Goal: Task Accomplishment & Management: Manage account settings

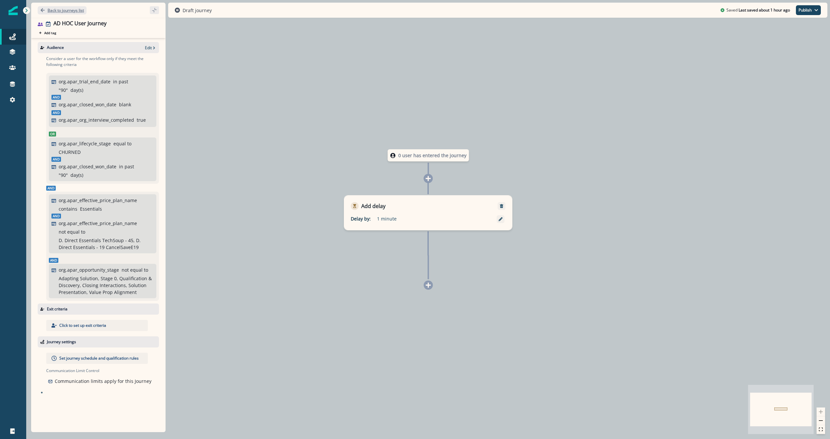
click at [69, 14] on button "Back to journeys list" at bounding box center [62, 10] width 49 height 8
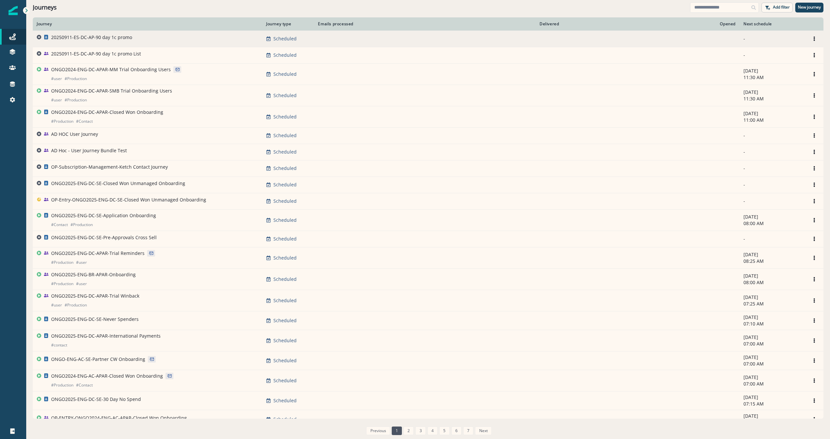
click at [118, 37] on p "20250911-ES-DC-AP-90 day 1c promo" at bounding box center [91, 37] width 81 height 7
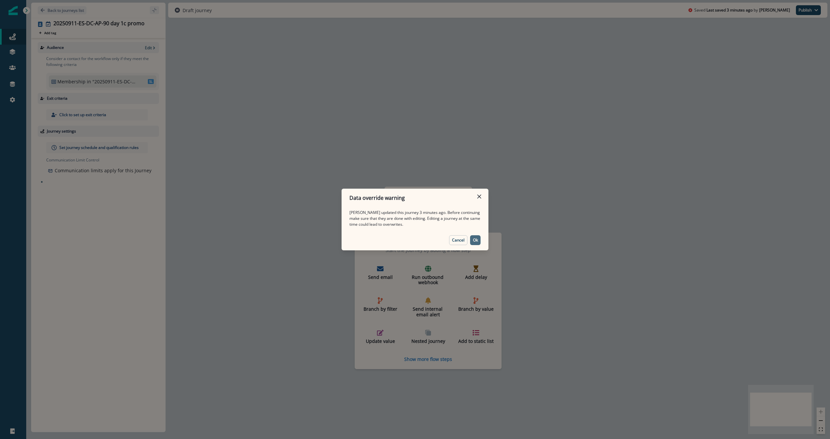
click at [479, 239] on button "Ok" at bounding box center [475, 240] width 10 height 10
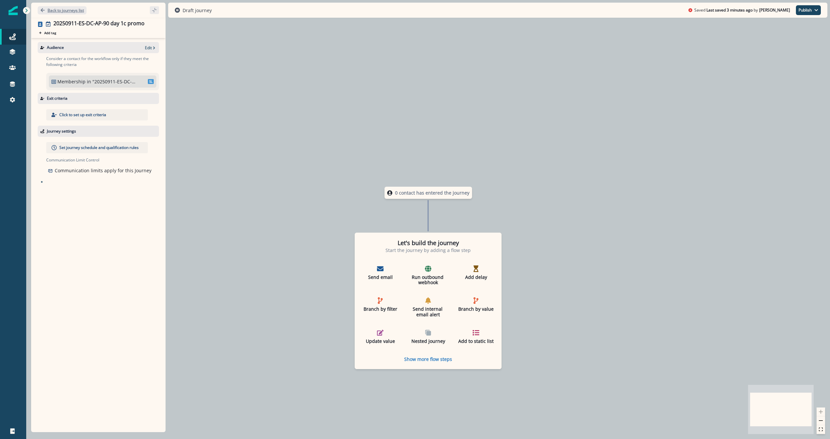
click at [76, 9] on p "Back to journeys list" at bounding box center [66, 11] width 36 height 6
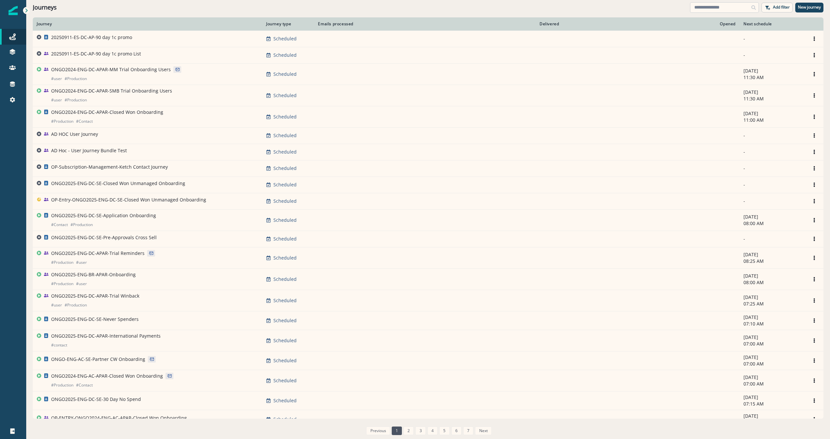
click at [731, 5] on input at bounding box center [724, 7] width 69 height 10
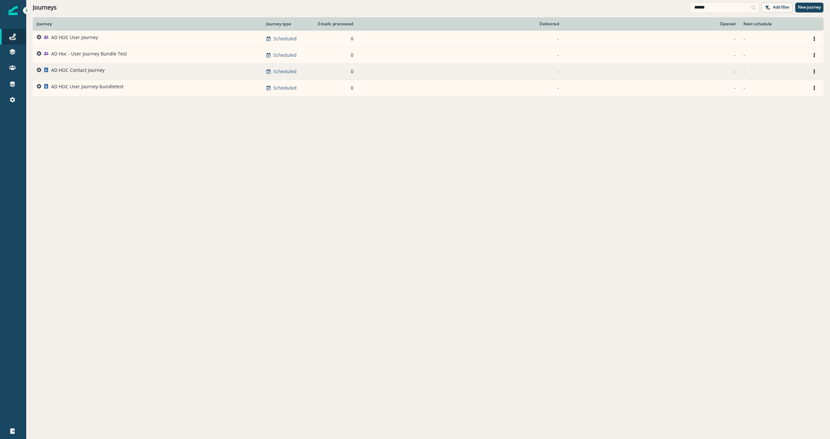
type input "******"
click at [82, 69] on p "AD HOC Contact Journey" at bounding box center [77, 70] width 53 height 7
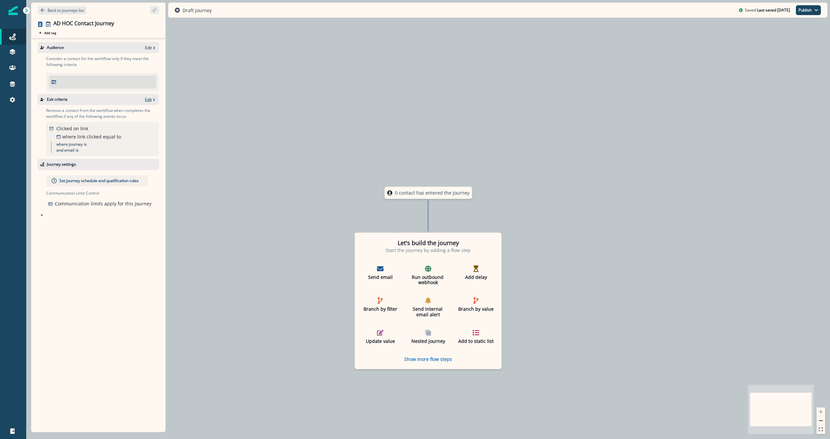
click at [154, 100] on icon "button" at bounding box center [154, 99] width 2 height 3
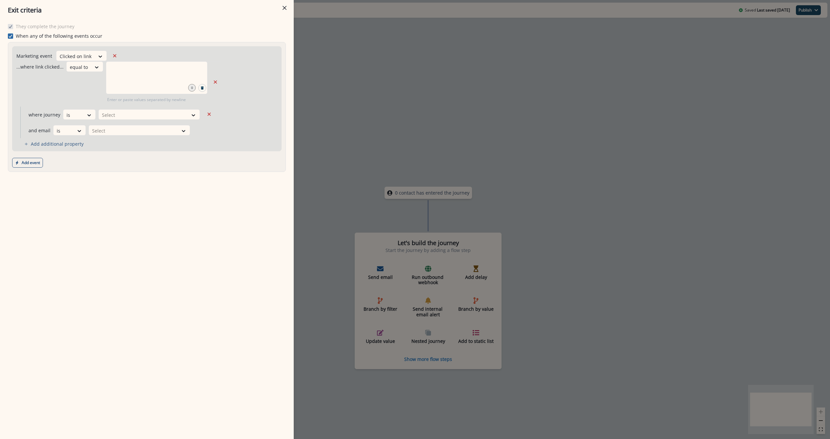
click at [11, 36] on icon at bounding box center [11, 35] width 4 height 3
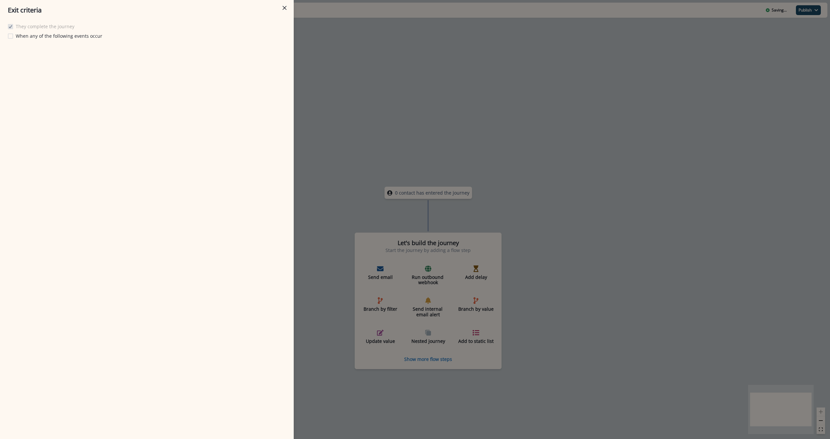
click at [343, 60] on div "Exit criteria They complete the journey When any of the following events occur" at bounding box center [415, 219] width 830 height 439
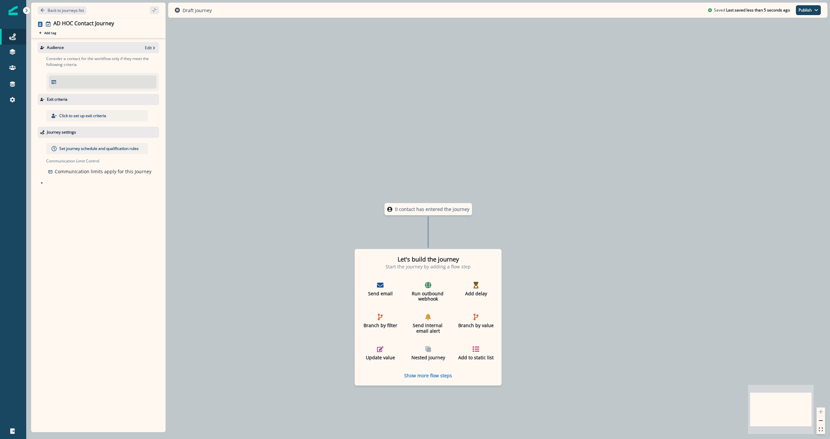
drag, startPoint x: 77, startPoint y: 84, endPoint x: 148, endPoint y: 51, distance: 77.5
click at [78, 84] on div at bounding box center [102, 82] width 102 height 8
click at [152, 48] on icon "button" at bounding box center [154, 48] width 5 height 5
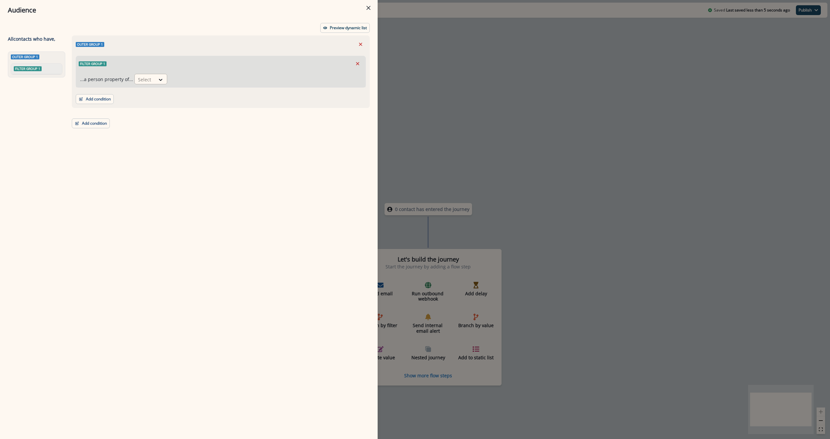
click at [146, 75] on div at bounding box center [145, 79] width 14 height 8
type input "*"
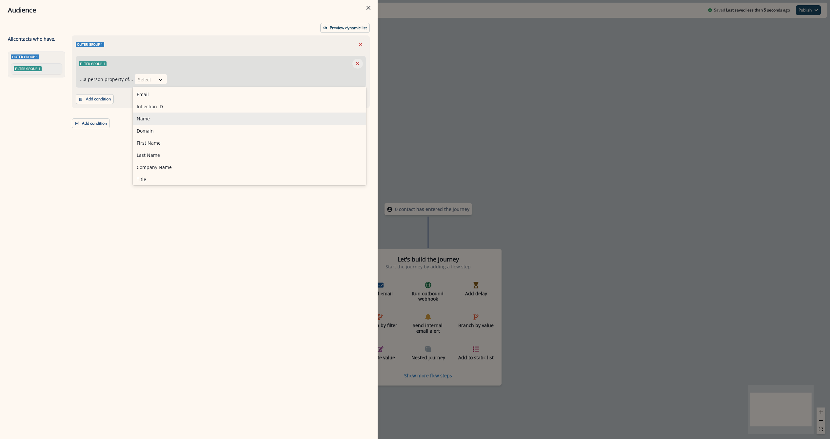
click at [359, 64] on icon "Remove" at bounding box center [358, 64] width 6 height 6
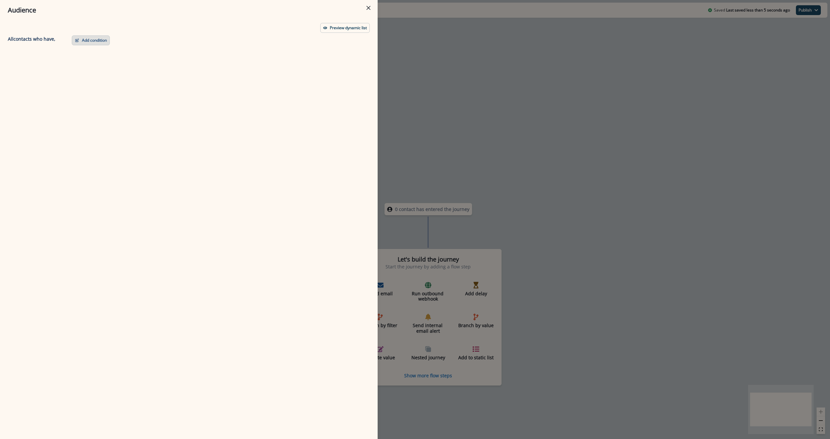
click at [91, 40] on button "Add condition" at bounding box center [91, 40] width 38 height 10
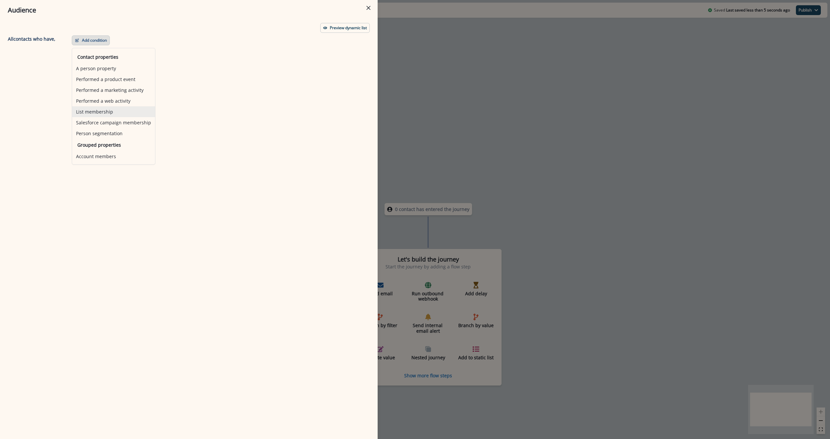
click at [100, 114] on button "List membership" at bounding box center [113, 111] width 83 height 11
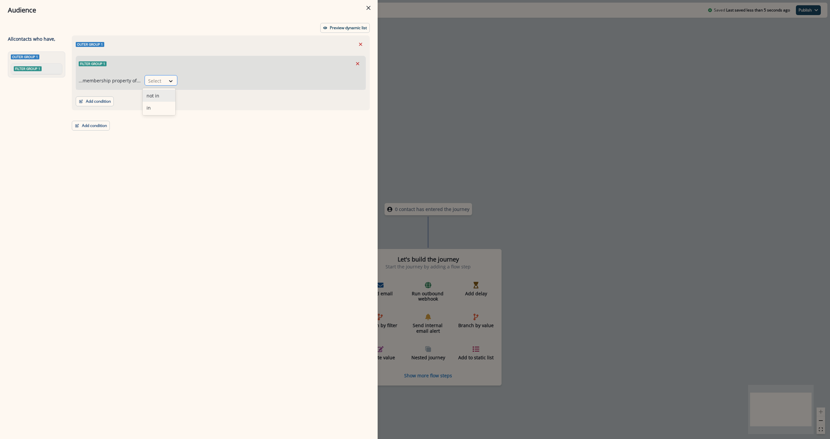
drag, startPoint x: 154, startPoint y: 83, endPoint x: 162, endPoint y: 84, distance: 7.9
click at [155, 83] on div at bounding box center [155, 81] width 14 height 8
drag, startPoint x: 159, startPoint y: 117, endPoint x: 159, endPoint y: 111, distance: 6.2
click at [159, 116] on div "Outer group 1 Filter group 1 ...membership property of... Select Add condition …" at bounding box center [219, 224] width 302 height 379
click at [168, 78] on icon at bounding box center [171, 81] width 6 height 7
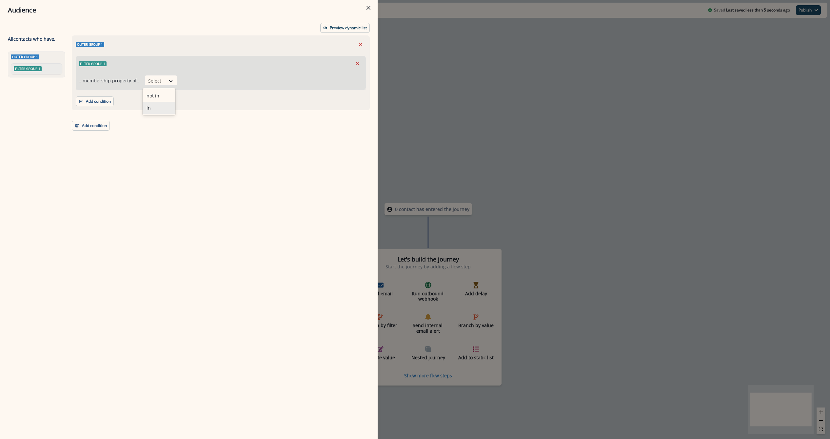
click at [155, 106] on div "in" at bounding box center [159, 108] width 33 height 12
click at [214, 86] on div "Select" at bounding box center [266, 80] width 169 height 11
click at [220, 83] on div at bounding box center [266, 81] width 163 height 8
click at [221, 78] on div at bounding box center [266, 81] width 163 height 8
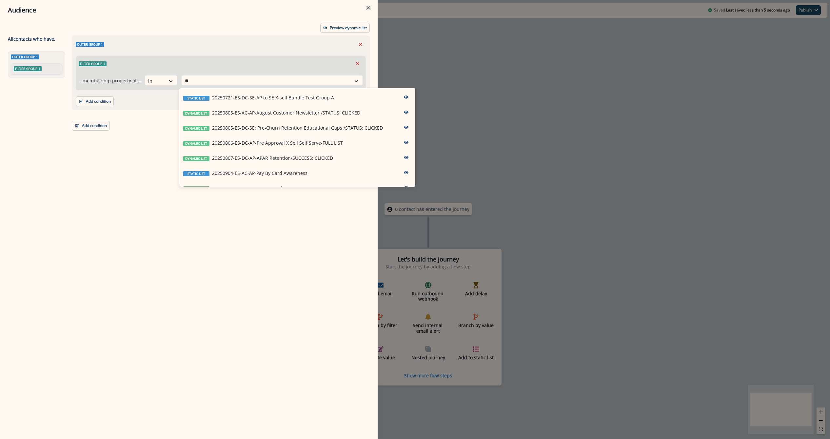
type input "**"
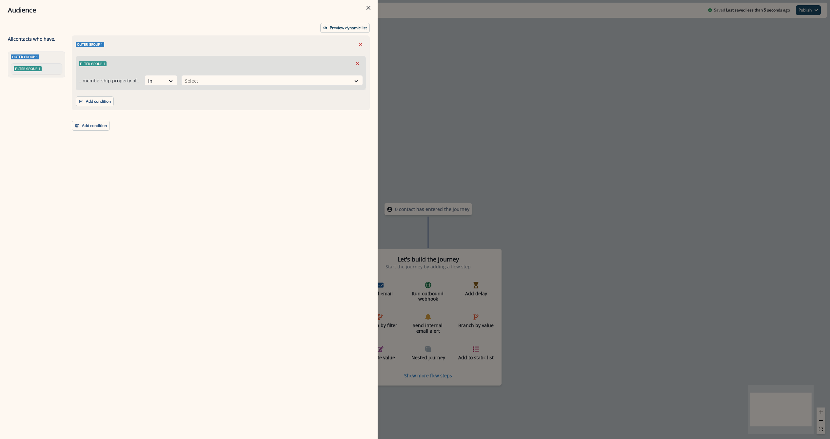
click at [546, 127] on div "Audience Preview dynamic list All contact s who have, Outer group 1 Filter grou…" at bounding box center [415, 219] width 830 height 439
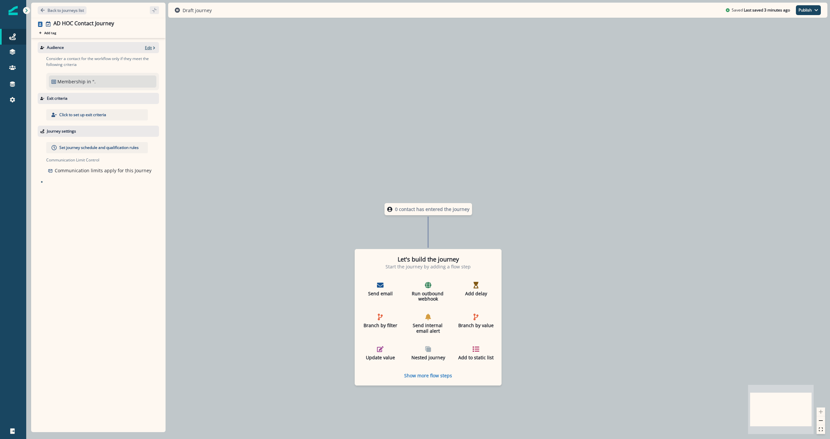
click at [148, 46] on p "Edit" at bounding box center [148, 48] width 7 height 6
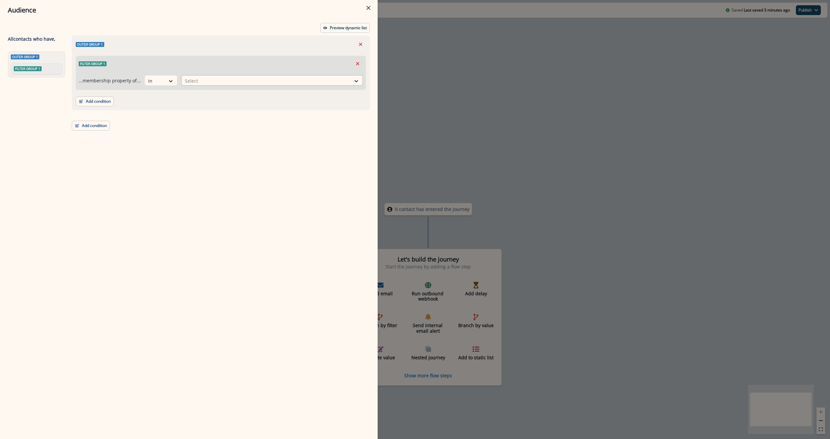
click at [214, 79] on div at bounding box center [266, 81] width 163 height 8
type input "*****"
click at [434, 76] on div "Audience Preview dynamic list All contact s who have, Outer group 1 Filter grou…" at bounding box center [415, 219] width 830 height 439
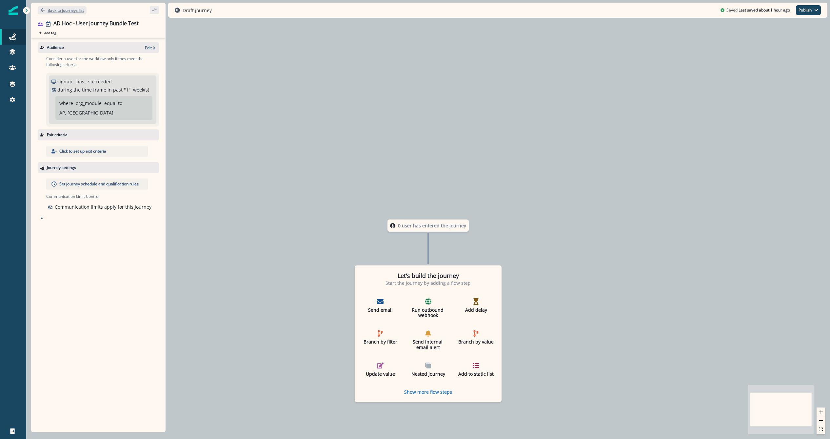
click at [68, 8] on p "Back to journeys list" at bounding box center [66, 11] width 36 height 6
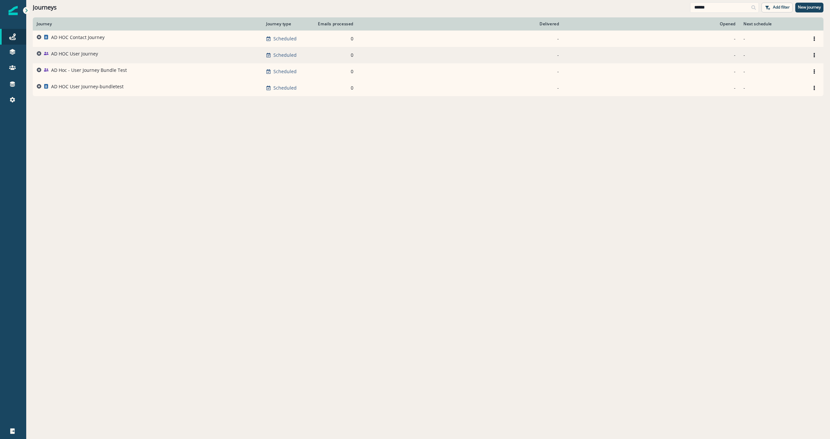
click at [94, 56] on p "AD HOC User Journey" at bounding box center [74, 53] width 47 height 7
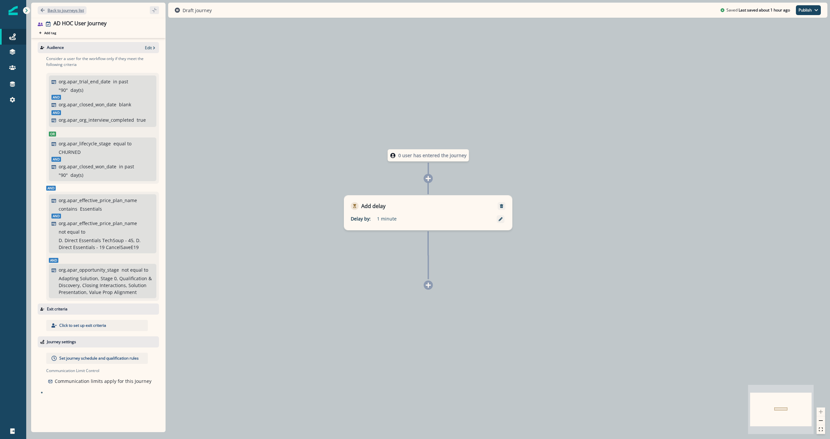
click at [69, 9] on p "Back to journeys list" at bounding box center [66, 11] width 36 height 6
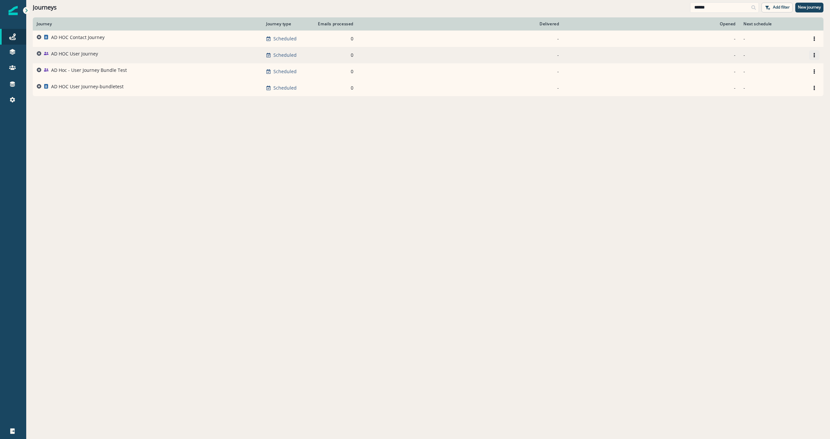
click at [811, 55] on button "Options" at bounding box center [814, 55] width 10 height 10
click at [778, 73] on button "Clone" at bounding box center [782, 71] width 73 height 10
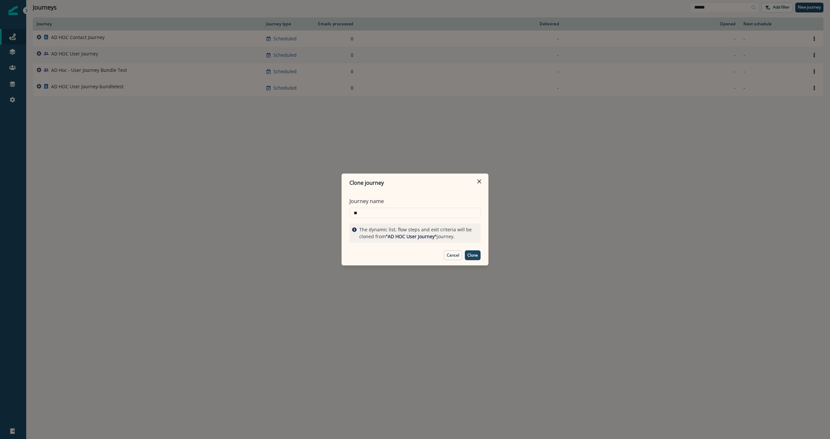
type input "*"
type input "**********"
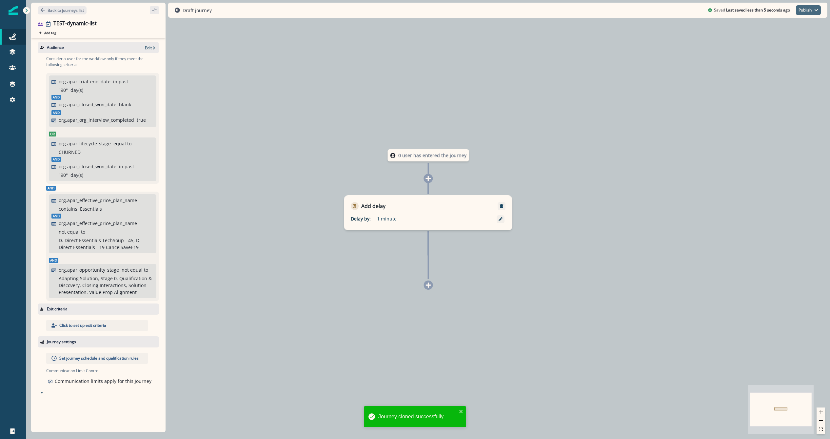
drag, startPoint x: 818, startPoint y: 11, endPoint x: 813, endPoint y: 13, distance: 5.2
click at [817, 11] on icon "button" at bounding box center [816, 10] width 4 height 4
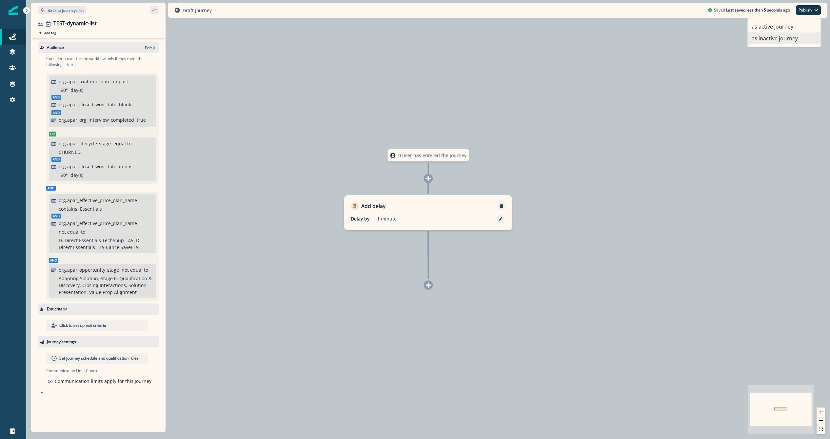
click at [787, 38] on button "as inactive journey" at bounding box center [784, 38] width 73 height 12
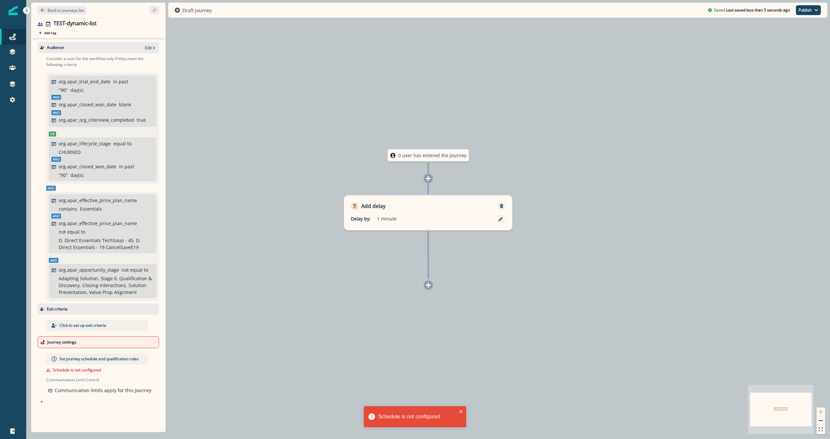
click at [87, 350] on div "Set journey schedule and qualification rules Schedule is not configured Communi…" at bounding box center [100, 374] width 117 height 53
drag, startPoint x: 99, startPoint y: 346, endPoint x: 97, endPoint y: 358, distance: 12.6
click at [100, 346] on div "Journey settings" at bounding box center [98, 342] width 121 height 12
click at [97, 361] on p "Set journey schedule and qualification rules" at bounding box center [98, 359] width 79 height 6
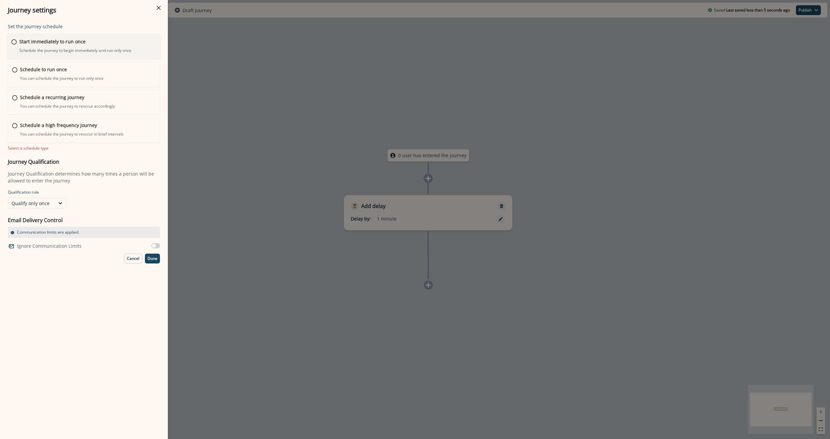
click at [17, 39] on div "Start immediately to run once Schedule the journey to begin immediately and run…" at bounding box center [84, 47] width 154 height 26
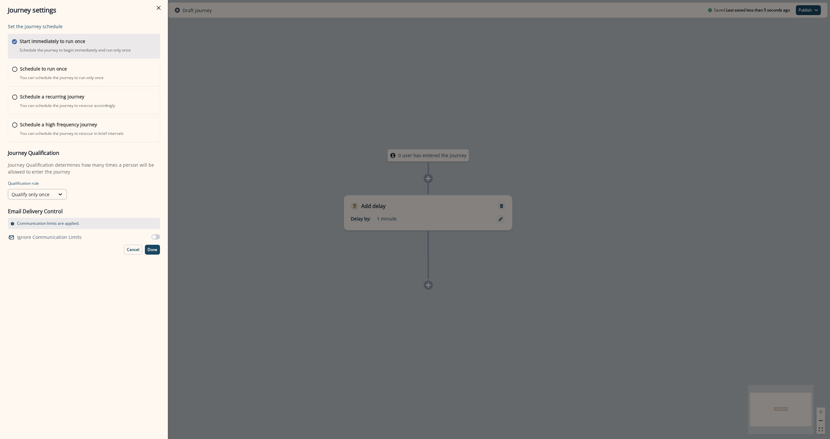
click at [50, 194] on div "Qualify only once" at bounding box center [31, 194] width 40 height 7
click at [155, 249] on p "Done" at bounding box center [153, 249] width 10 height 5
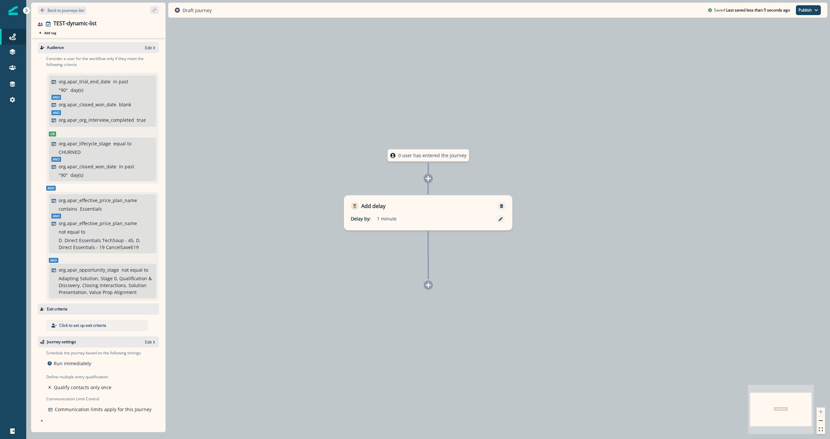
click at [252, 243] on div "0 user has entered the journey Add delay Delay by: 1 minute Delay details incom…" at bounding box center [428, 219] width 804 height 439
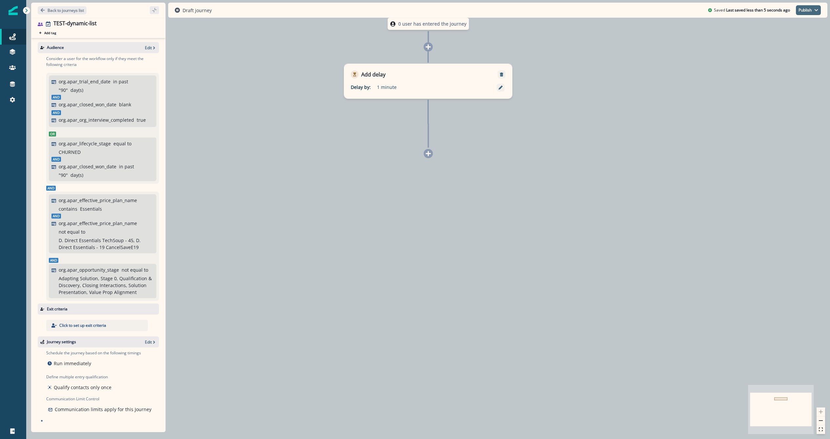
drag, startPoint x: 826, startPoint y: 7, endPoint x: 816, endPoint y: 8, distance: 9.8
click at [823, 7] on div "Draft journey Saved Last saved less than 5 seconds ago Publish as active journe…" at bounding box center [497, 10] width 659 height 15
click at [816, 10] on button "Publish" at bounding box center [808, 10] width 25 height 10
click at [788, 39] on button "as inactive journey" at bounding box center [784, 38] width 73 height 12
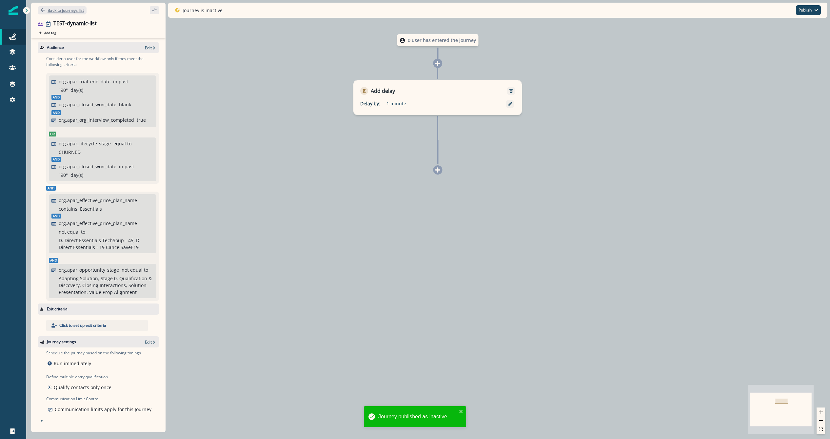
click at [56, 10] on p "Back to journeys list" at bounding box center [66, 11] width 36 height 6
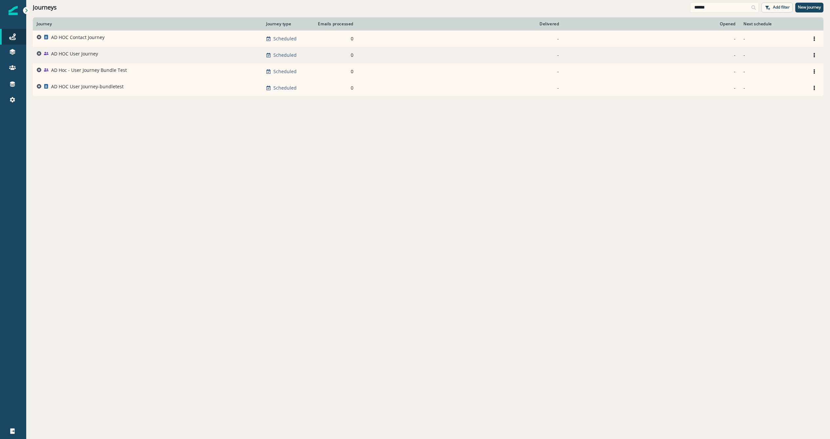
click at [90, 55] on p "AD HOC User Journey" at bounding box center [74, 53] width 47 height 7
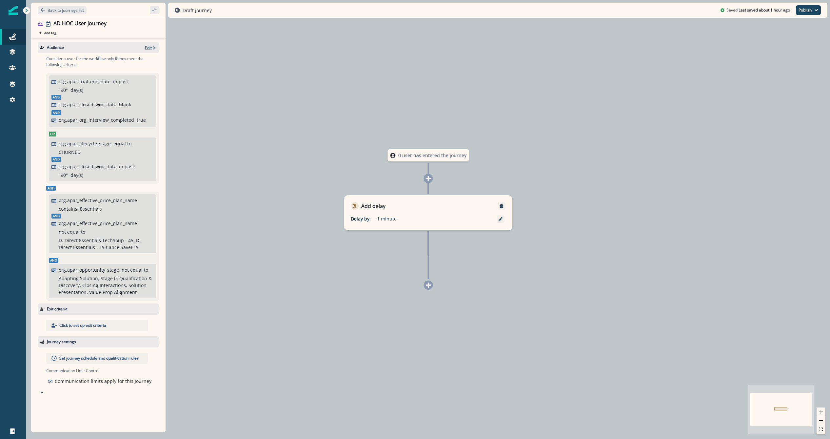
click at [149, 48] on p "Edit" at bounding box center [148, 48] width 7 height 6
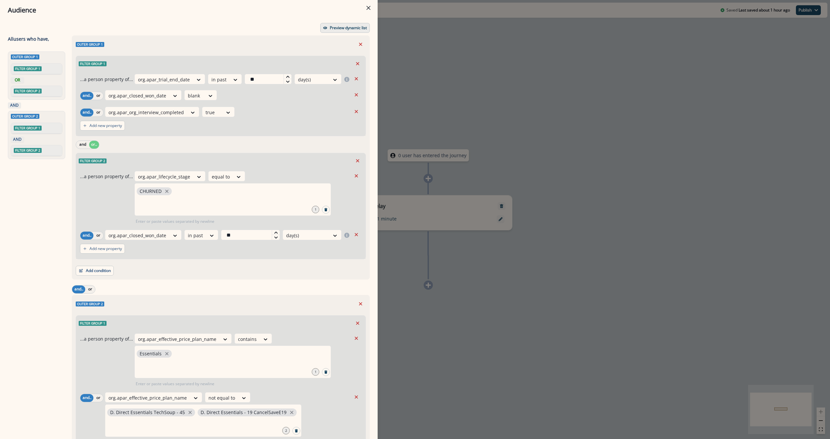
click at [327, 31] on button "Preview dynamic list" at bounding box center [345, 28] width 50 height 10
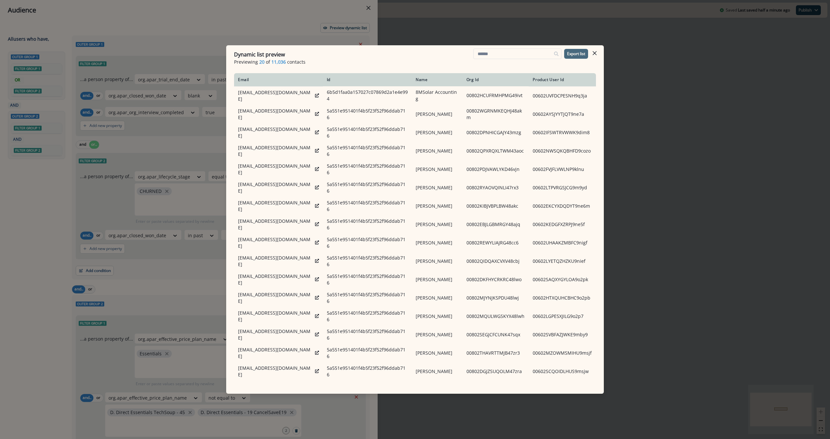
click at [570, 55] on p "Export list" at bounding box center [576, 53] width 18 height 5
click at [672, 148] on div "Dynamic list preview Previewing 20 of 11,036 contacts Export list Email Id Name…" at bounding box center [415, 219] width 830 height 439
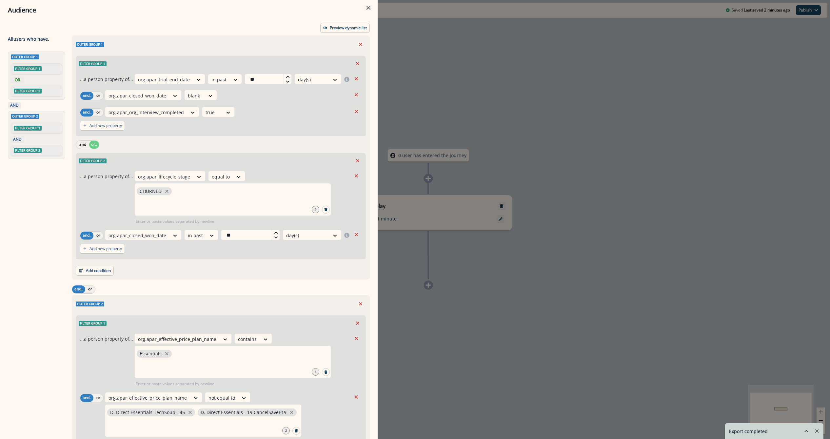
click at [477, 118] on div "Audience Preview dynamic list All user s who have, Outer group 1 Filter group 1…" at bounding box center [415, 219] width 830 height 439
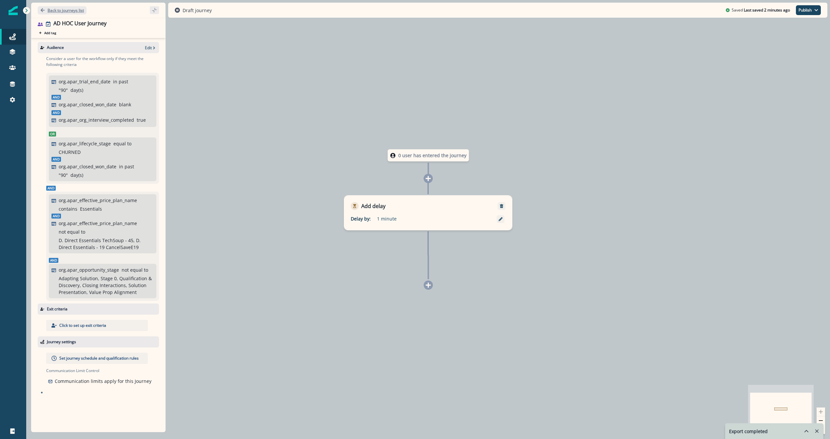
click at [59, 10] on p "Back to journeys list" at bounding box center [66, 11] width 36 height 6
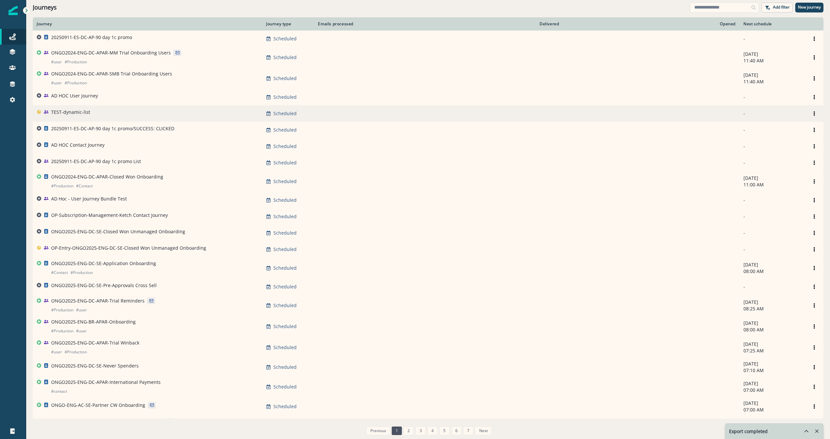
click at [81, 112] on p "TEST-dynamic-list" at bounding box center [70, 112] width 39 height 7
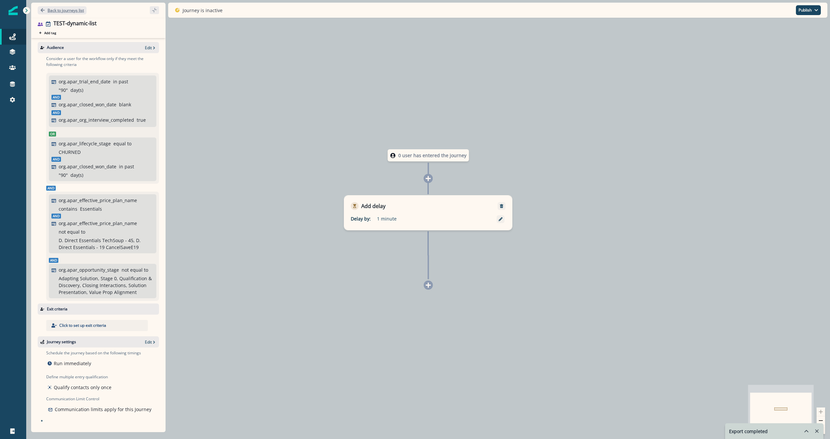
click at [67, 14] on button "Back to journeys list" at bounding box center [62, 10] width 49 height 8
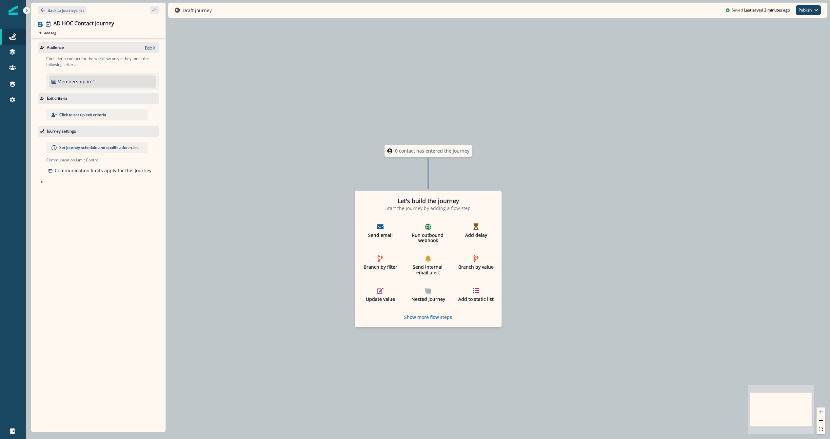
click at [146, 46] on p "Edit" at bounding box center [148, 48] width 7 height 6
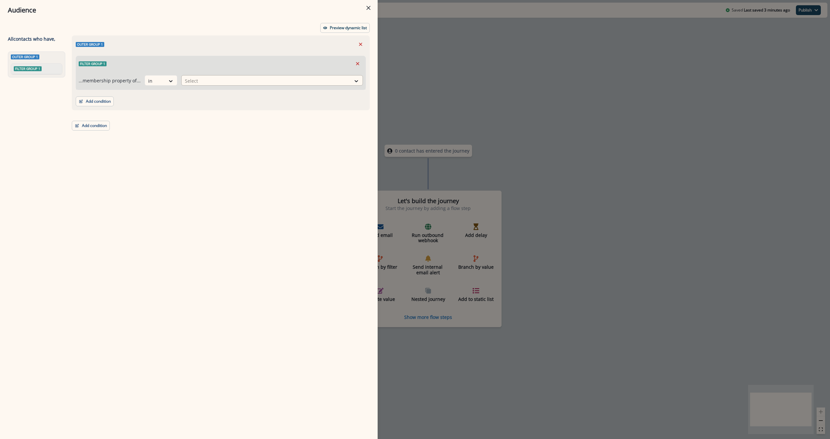
drag, startPoint x: 249, startPoint y: 73, endPoint x: 250, endPoint y: 80, distance: 6.6
click at [250, 80] on div "...membership property of... in Select" at bounding box center [220, 80] width 289 height 18
click at [246, 79] on div at bounding box center [266, 81] width 163 height 8
type input "********"
click at [261, 91] on div "Dynamic list TEST-dynamic-list" at bounding box center [271, 96] width 184 height 15
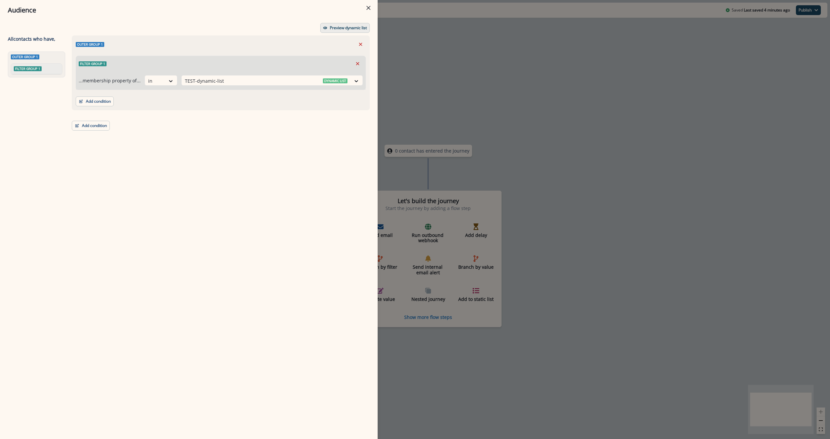
click at [344, 25] on button "Preview dynamic list" at bounding box center [345, 28] width 50 height 10
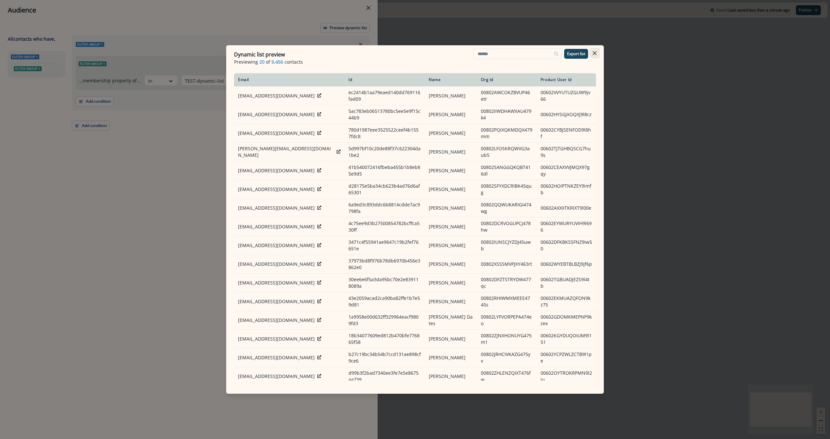
click at [597, 50] on button "Close" at bounding box center [594, 53] width 10 height 10
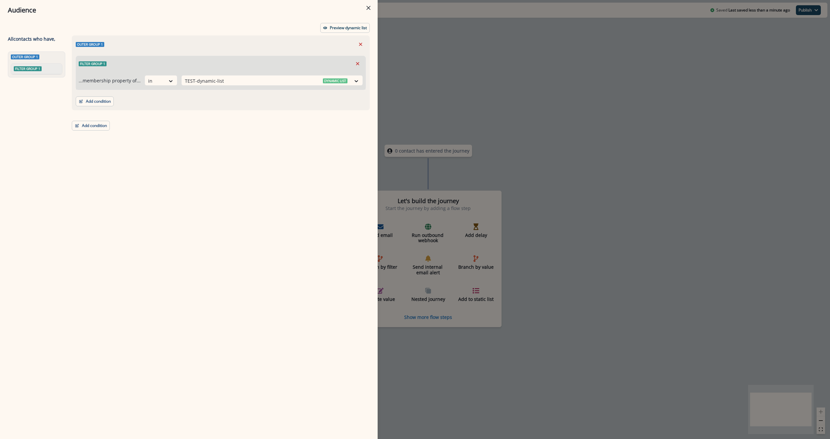
click at [406, 37] on div "Audience Preview dynamic list All contact s who have, Outer group 1 Filter grou…" at bounding box center [415, 219] width 830 height 439
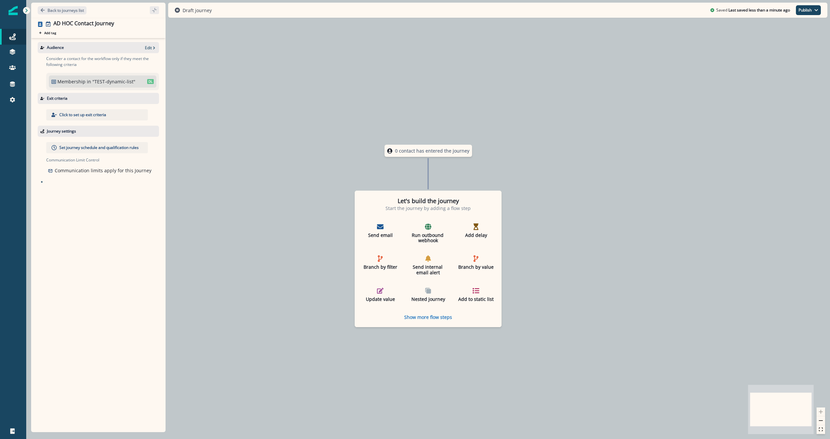
click at [149, 50] on div "Audience Edit" at bounding box center [98, 47] width 121 height 11
click at [149, 49] on p "Edit" at bounding box center [148, 48] width 7 height 6
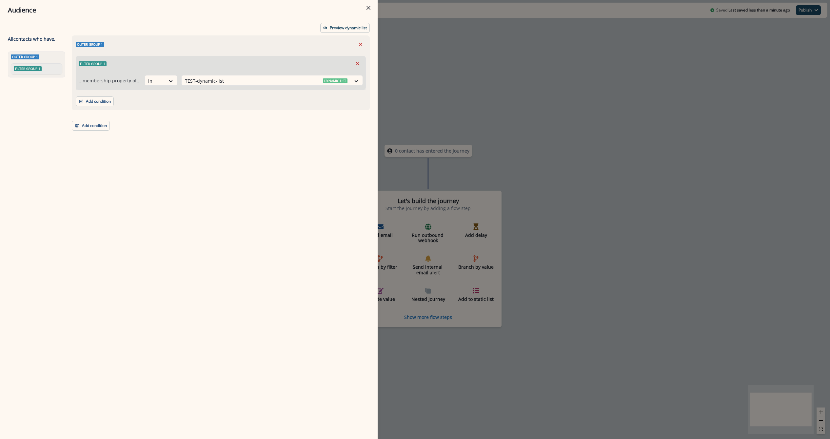
click at [398, 91] on div "Audience Preview dynamic list All contact s who have, Outer group 1 Filter grou…" at bounding box center [415, 219] width 830 height 439
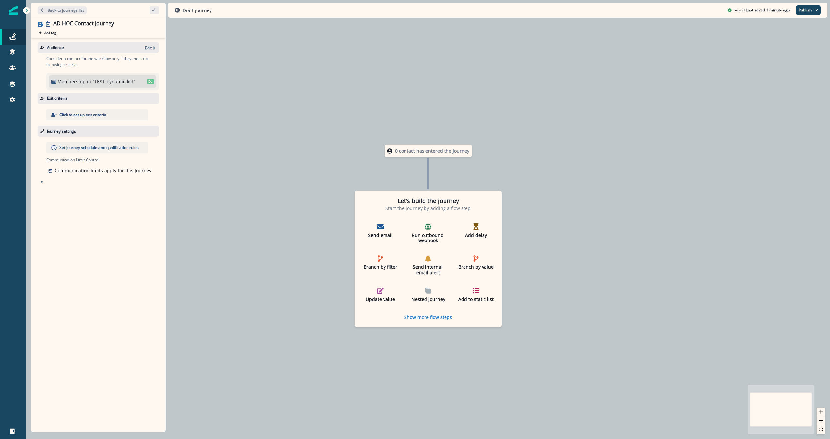
click at [151, 43] on div "Audience Edit" at bounding box center [98, 47] width 121 height 11
click at [154, 47] on icon "button" at bounding box center [154, 48] width 5 height 5
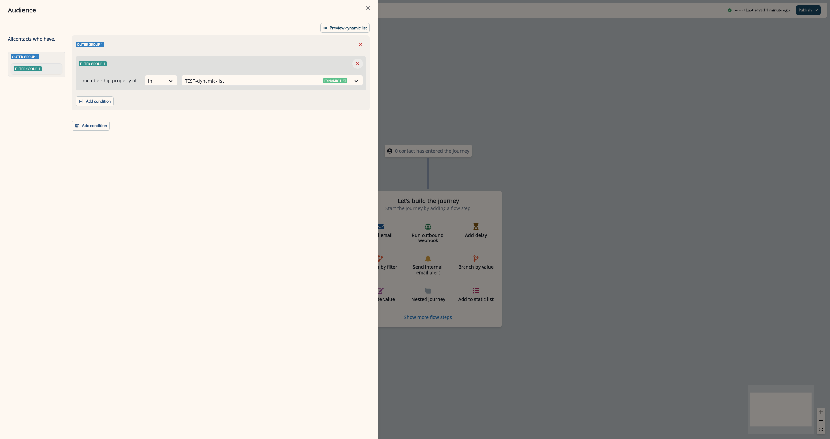
click at [359, 63] on icon "Remove" at bounding box center [358, 64] width 6 height 6
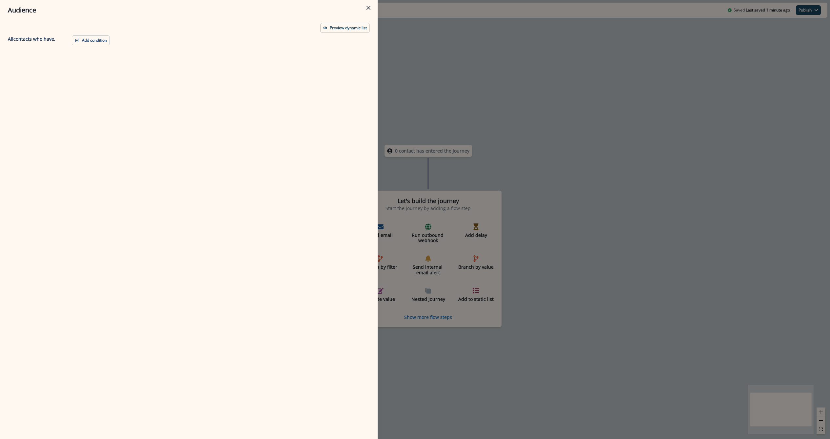
drag, startPoint x: 465, startPoint y: 64, endPoint x: 452, endPoint y: 63, distance: 12.9
click at [463, 64] on div "Audience Preview dynamic list All contact s who have, Add condition Contact pro…" at bounding box center [415, 219] width 830 height 439
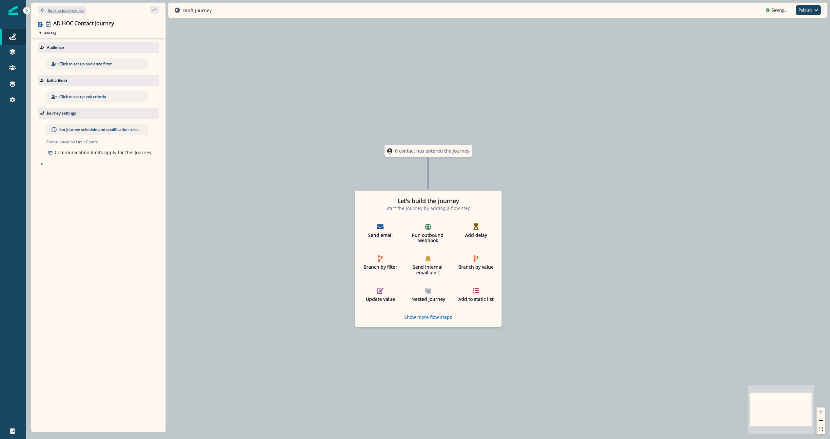
click at [64, 12] on p "Back to journeys list" at bounding box center [66, 11] width 36 height 6
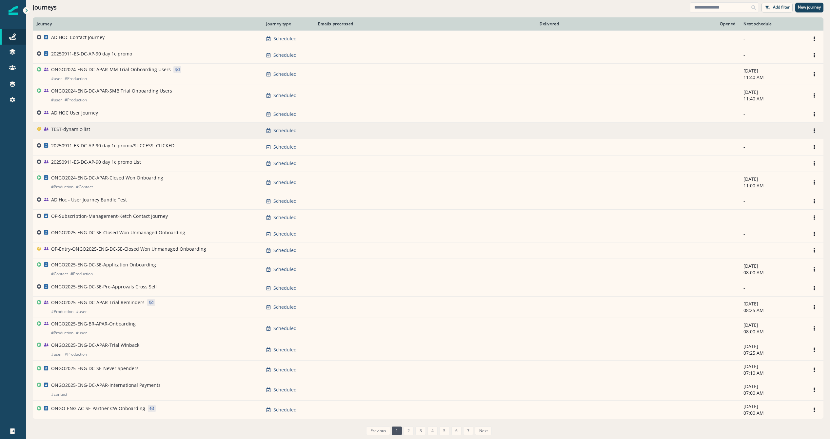
drag, startPoint x: 154, startPoint y: 129, endPoint x: 815, endPoint y: 130, distance: 661.5
click at [815, 130] on td "Clone Rename Remove" at bounding box center [814, 130] width 18 height 16
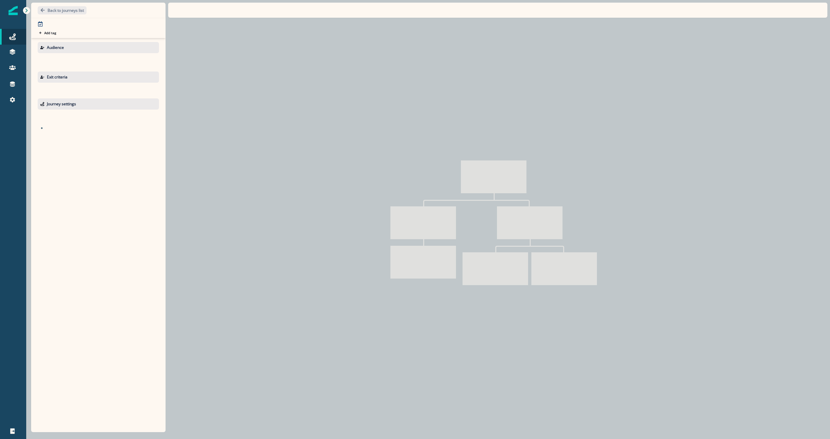
drag, startPoint x: 815, startPoint y: 130, endPoint x: 808, endPoint y: 129, distance: 7.0
click at [809, 129] on div at bounding box center [428, 219] width 804 height 439
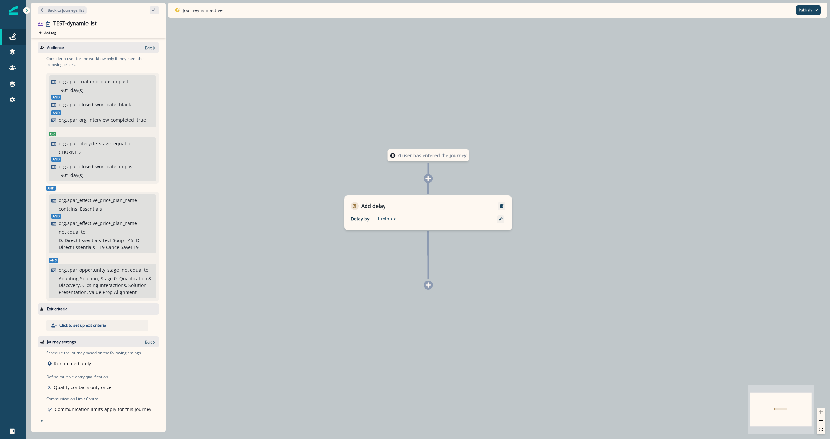
click at [48, 8] on p "Back to journeys list" at bounding box center [66, 11] width 36 height 6
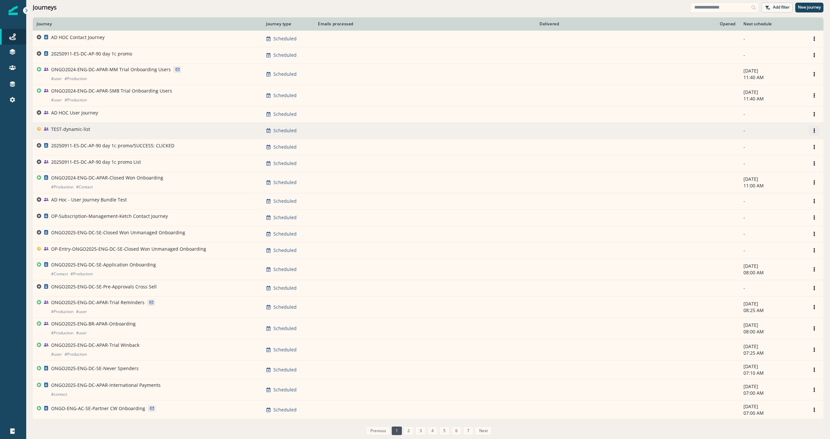
click at [812, 130] on icon "Options" at bounding box center [814, 130] width 5 height 5
click at [777, 164] on button "Remove" at bounding box center [778, 167] width 73 height 10
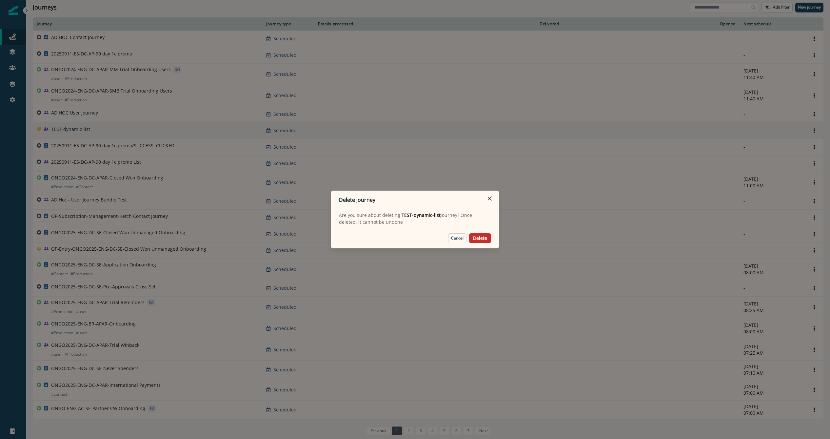
click at [487, 242] on button "Delete" at bounding box center [480, 238] width 22 height 10
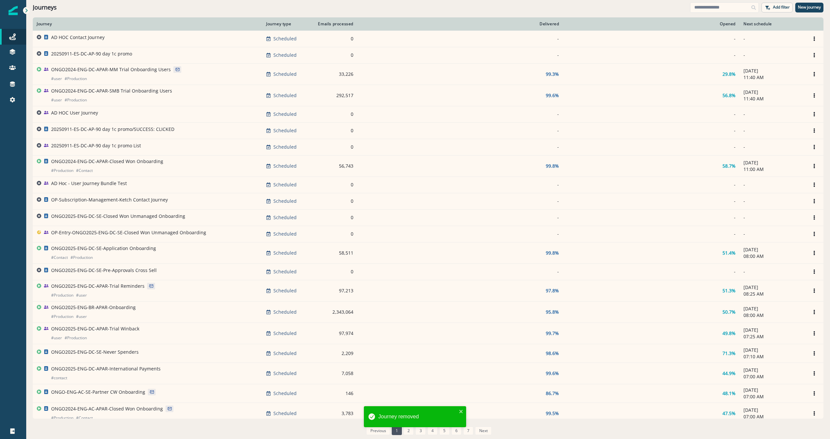
click at [145, 20] on th "Journey" at bounding box center [147, 23] width 229 height 13
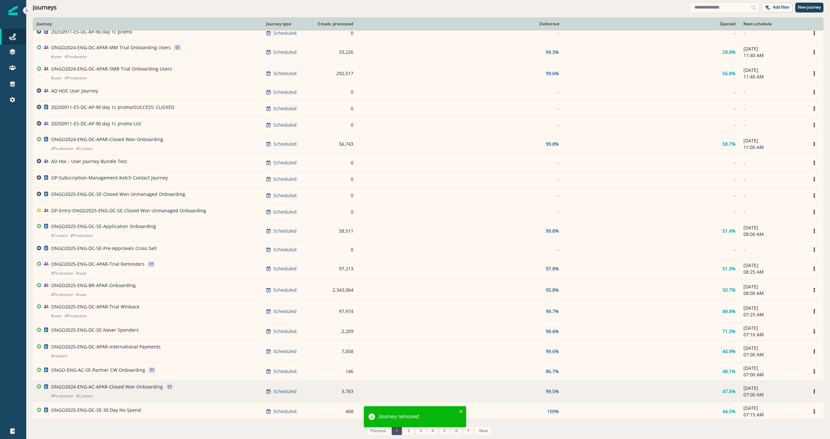
scroll to position [33, 0]
